Goal: Information Seeking & Learning: Learn about a topic

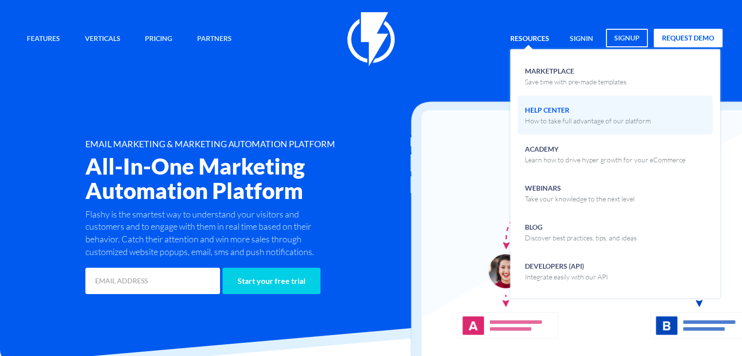
click at [541, 107] on span "Help Center How to take full advantage of our platform" at bounding box center [588, 114] width 126 height 23
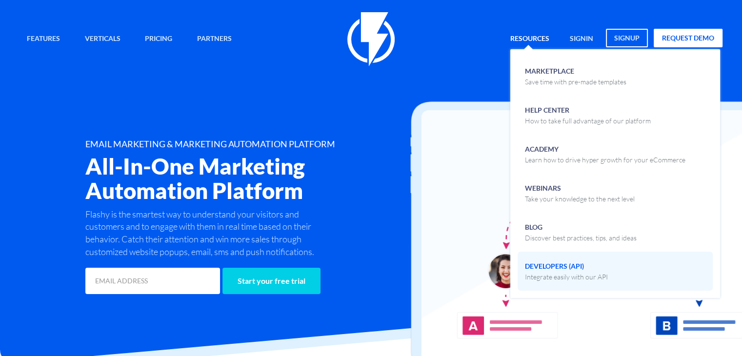
click at [546, 265] on span "Developers (API) Integrate easily with our API" at bounding box center [566, 270] width 83 height 23
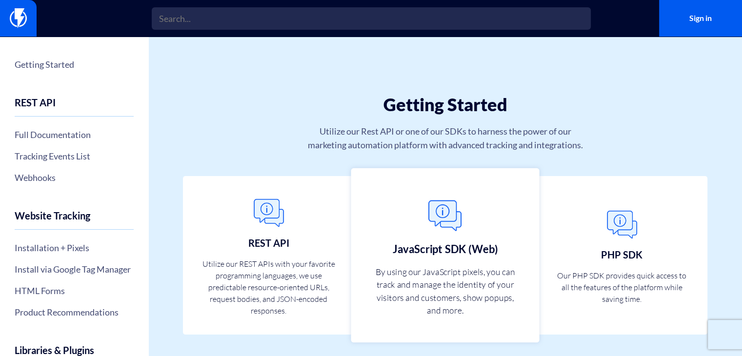
click at [415, 223] on link "JavaScript SDK (Web) By using our JavaScript pixels, you can track and manage t…" at bounding box center [445, 255] width 188 height 175
